Goal: Task Accomplishment & Management: Complete application form

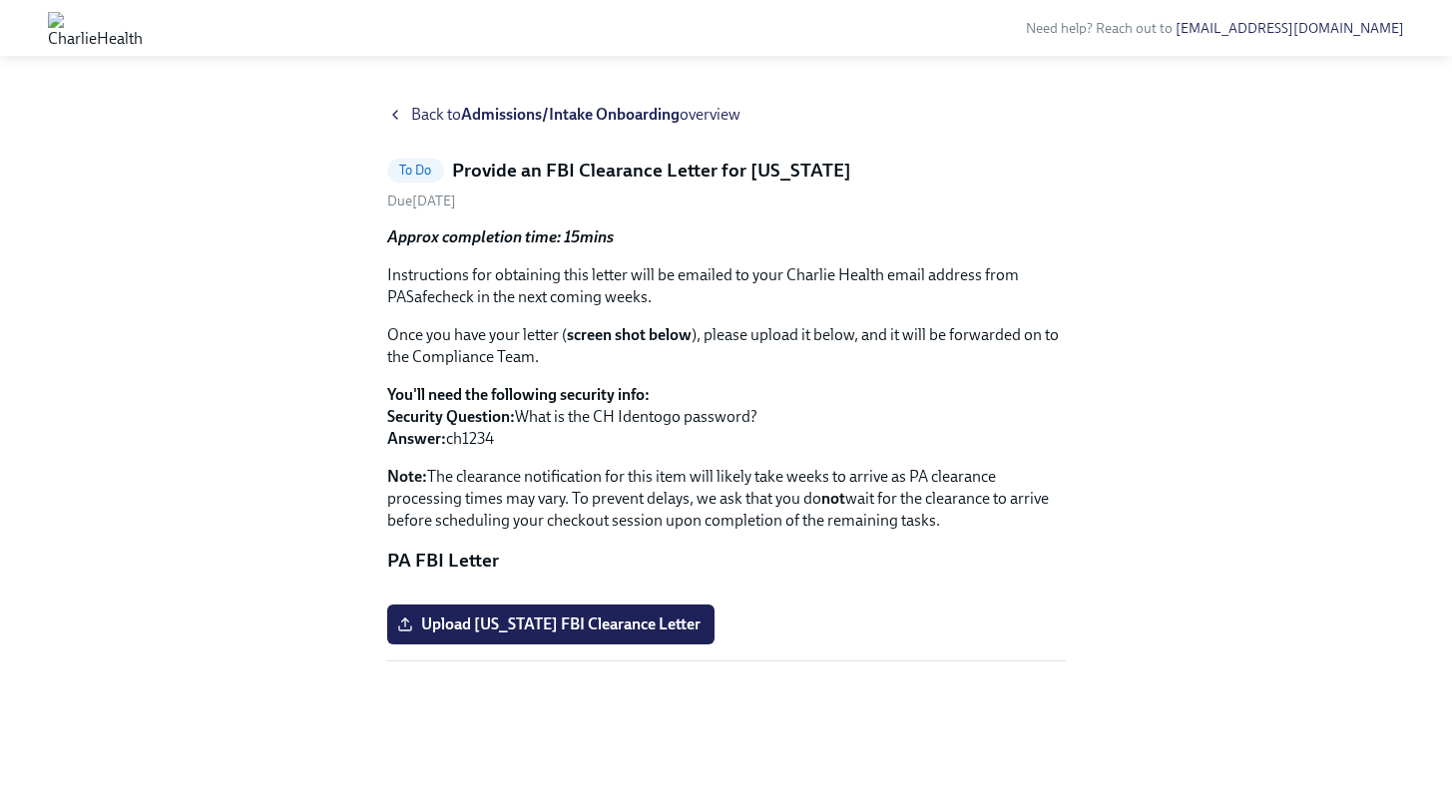
scroll to position [189, 0]
click at [542, 635] on span "Upload [US_STATE] FBI Clearance Letter" at bounding box center [550, 625] width 299 height 20
click at [0, 0] on input "Upload [US_STATE] FBI Clearance Letter" at bounding box center [0, 0] width 0 height 0
drag, startPoint x: 856, startPoint y: 168, endPoint x: 449, endPoint y: 165, distance: 407.2
click at [449, 165] on div "To Do Provide an FBI Clearance Letter for [US_STATE]" at bounding box center [726, 171] width 679 height 26
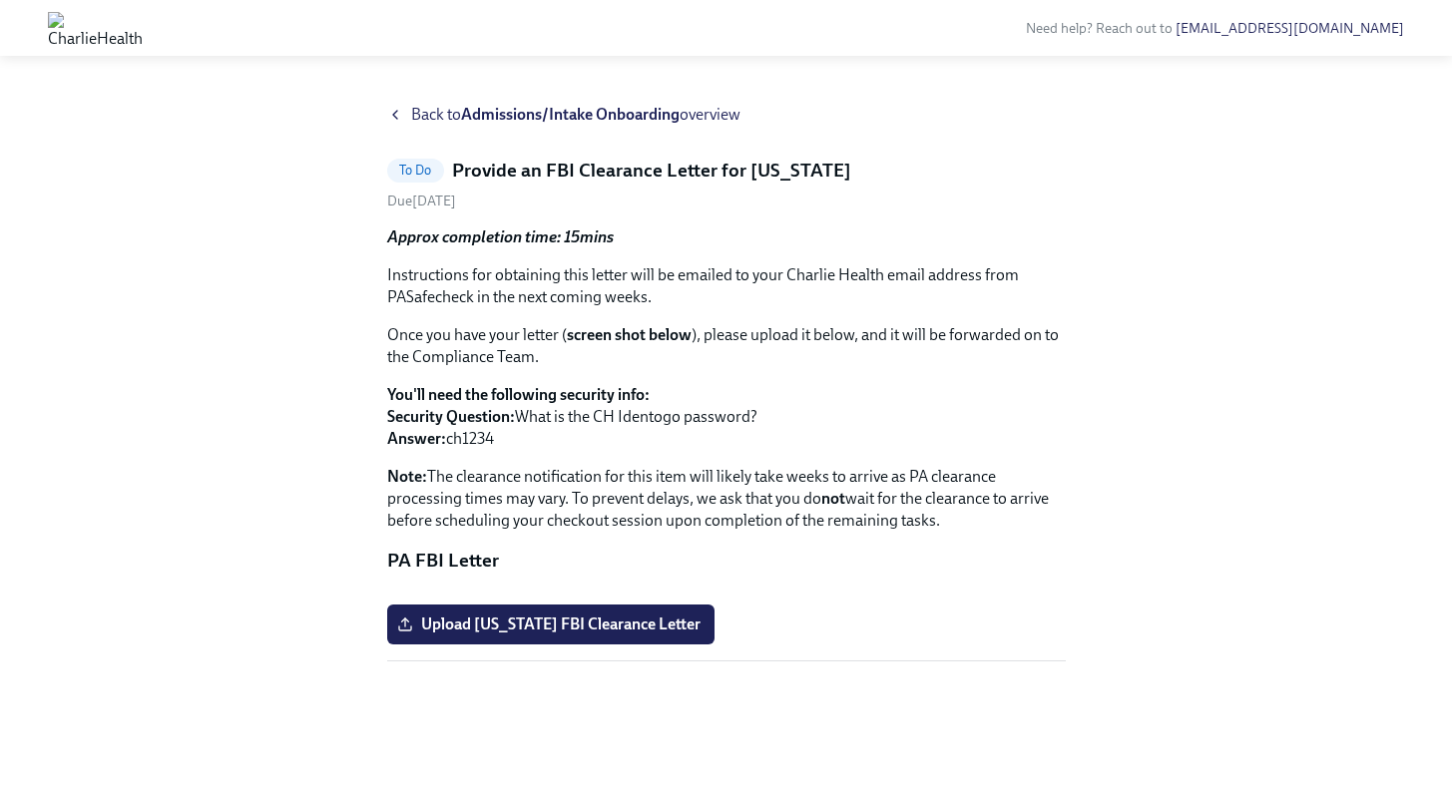
copy h5 "Provide an FBI Clearance Letter for [US_STATE]"
click at [400, 112] on icon at bounding box center [395, 115] width 16 height 16
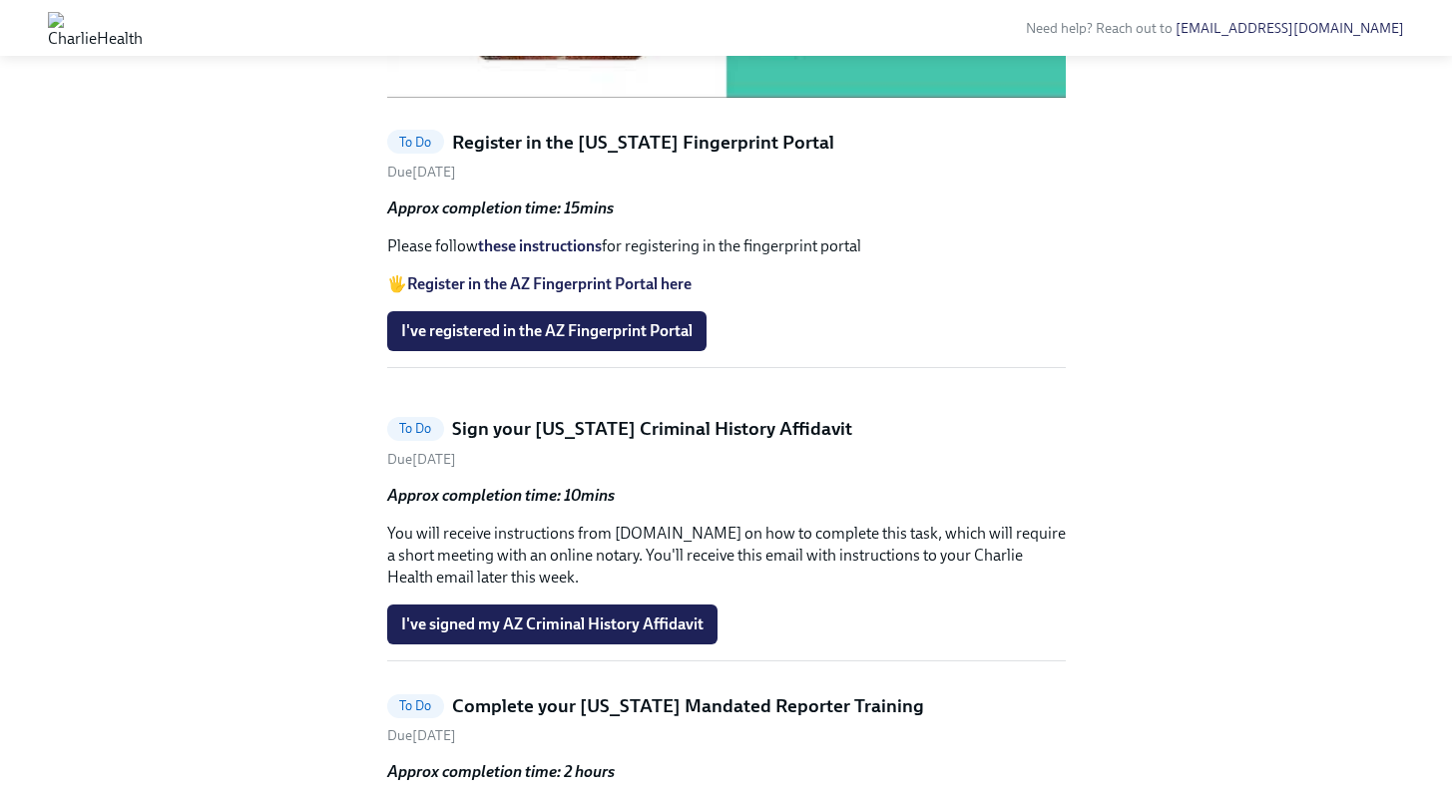
scroll to position [1162, 0]
click at [607, 341] on span "I've registered in the AZ Fingerprint Portal" at bounding box center [546, 331] width 291 height 20
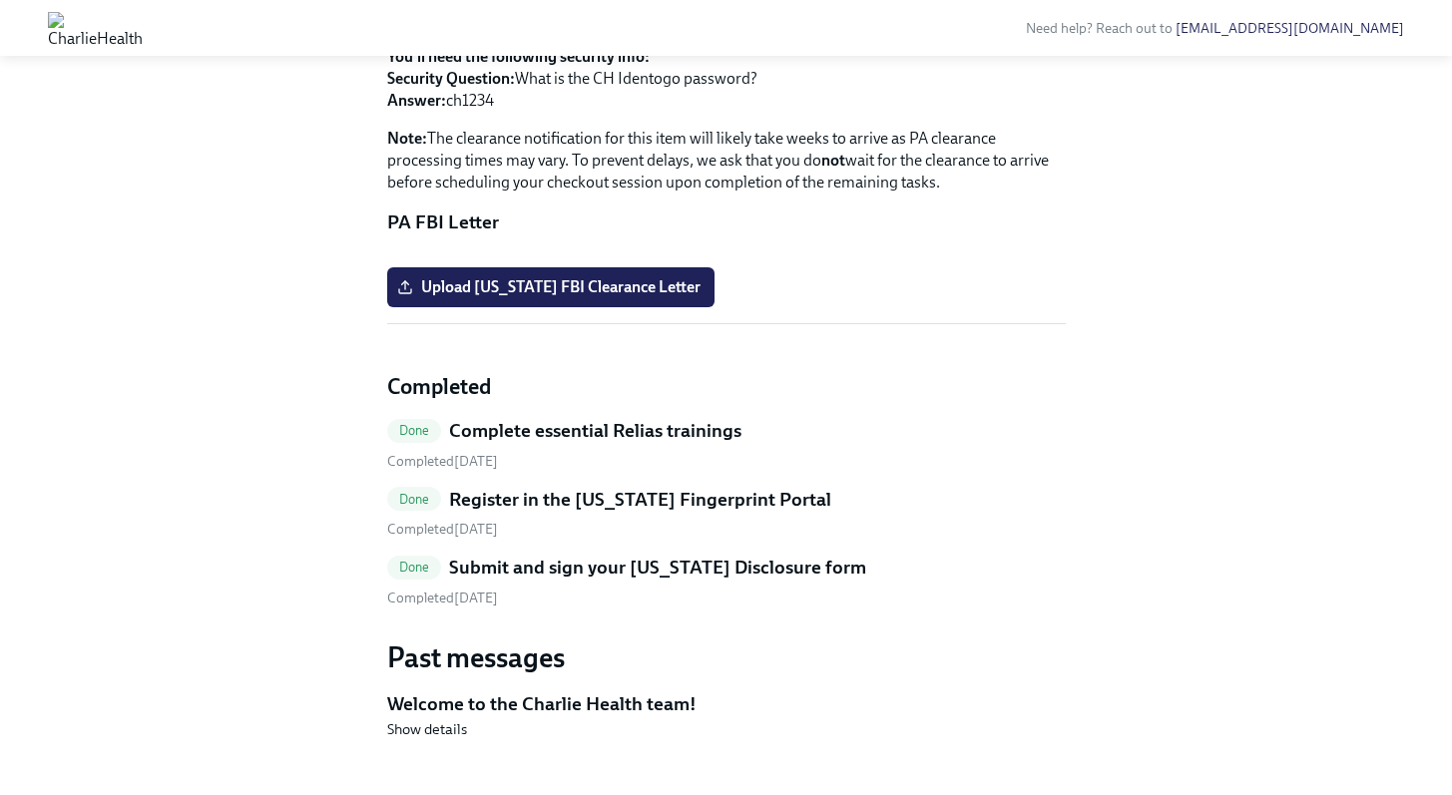
scroll to position [0, 0]
